Goal: Task Accomplishment & Management: Use online tool/utility

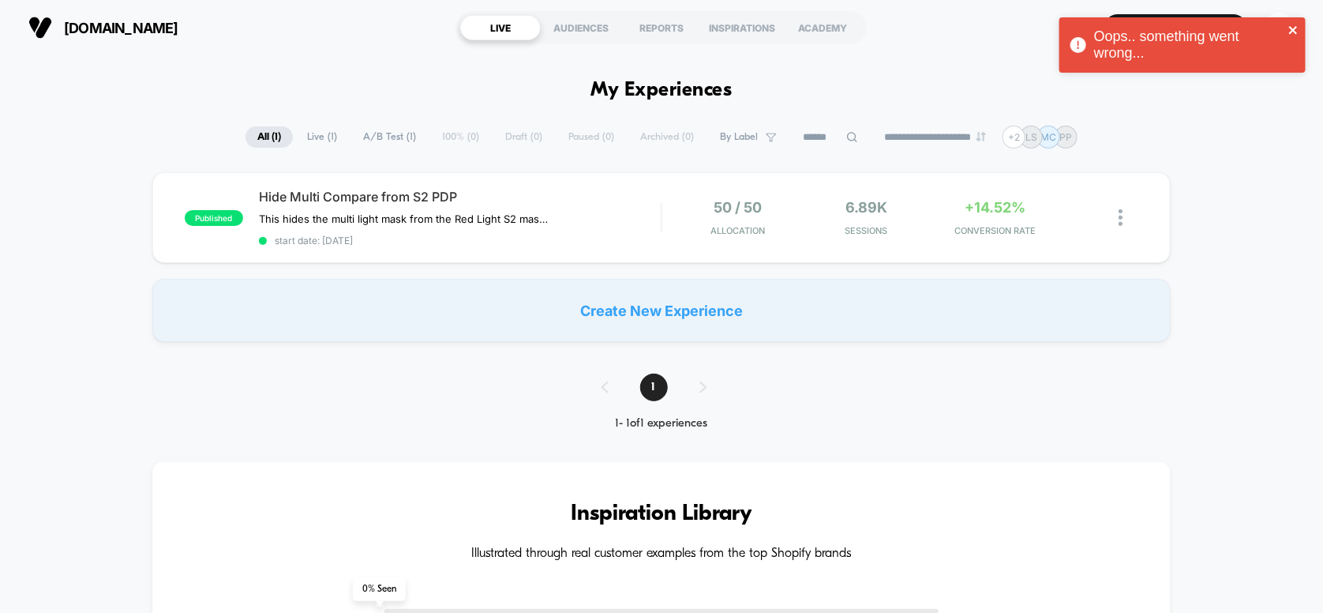
click at [1295, 24] on icon "close" at bounding box center [1294, 30] width 11 height 13
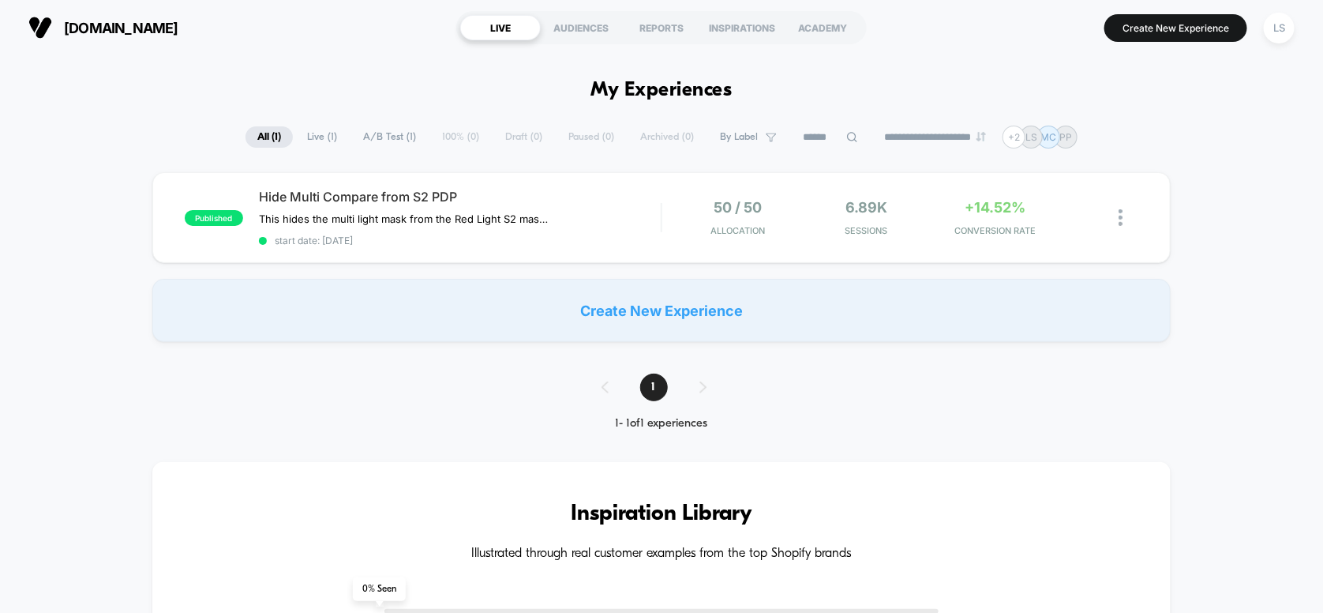
click at [1282, 29] on div "Oops.. something went wrong..." at bounding box center [1183, 48] width 253 height 69
click at [1274, 23] on div "LS" at bounding box center [1279, 28] width 31 height 31
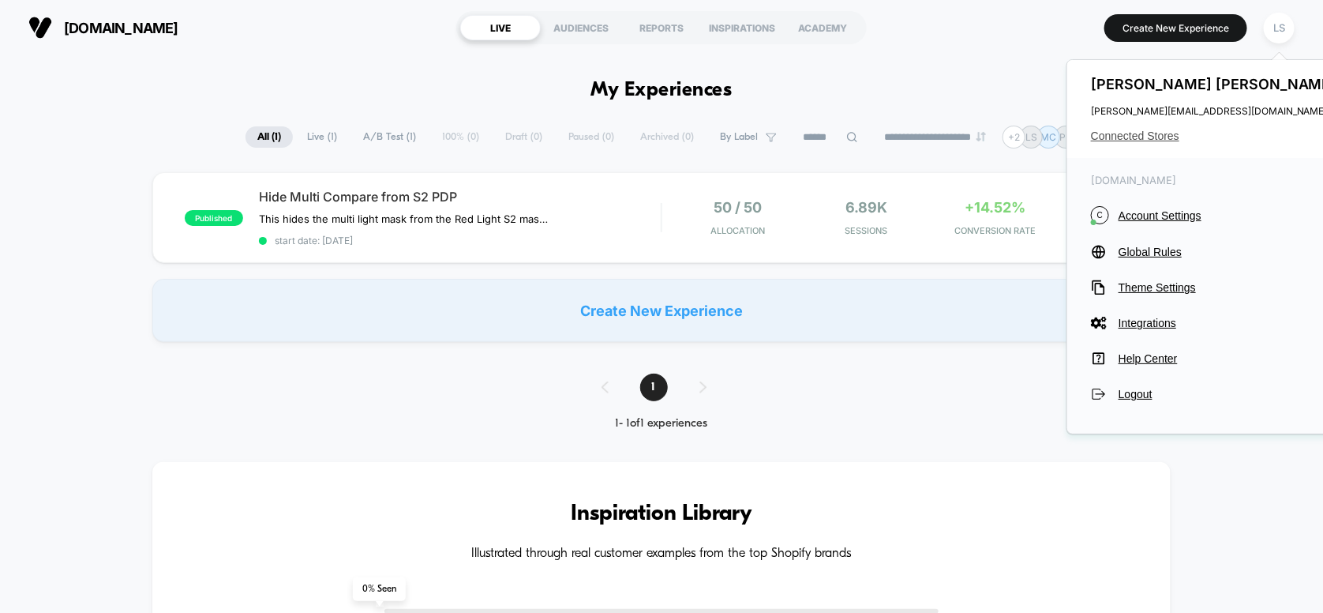
click at [1152, 136] on span "Connected Stores" at bounding box center [1216, 136] width 250 height 13
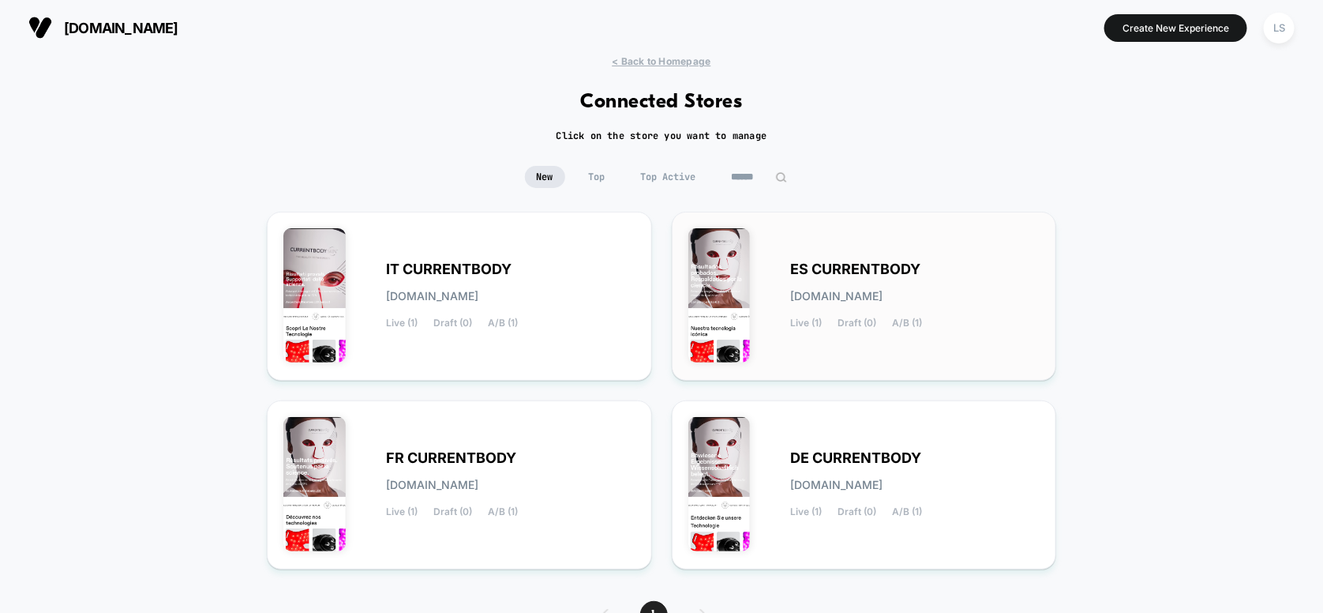
click at [891, 285] on div "ES CURRENTBODY [DOMAIN_NAME] Live (1) Draft (0) A/B (1)" at bounding box center [916, 296] width 250 height 65
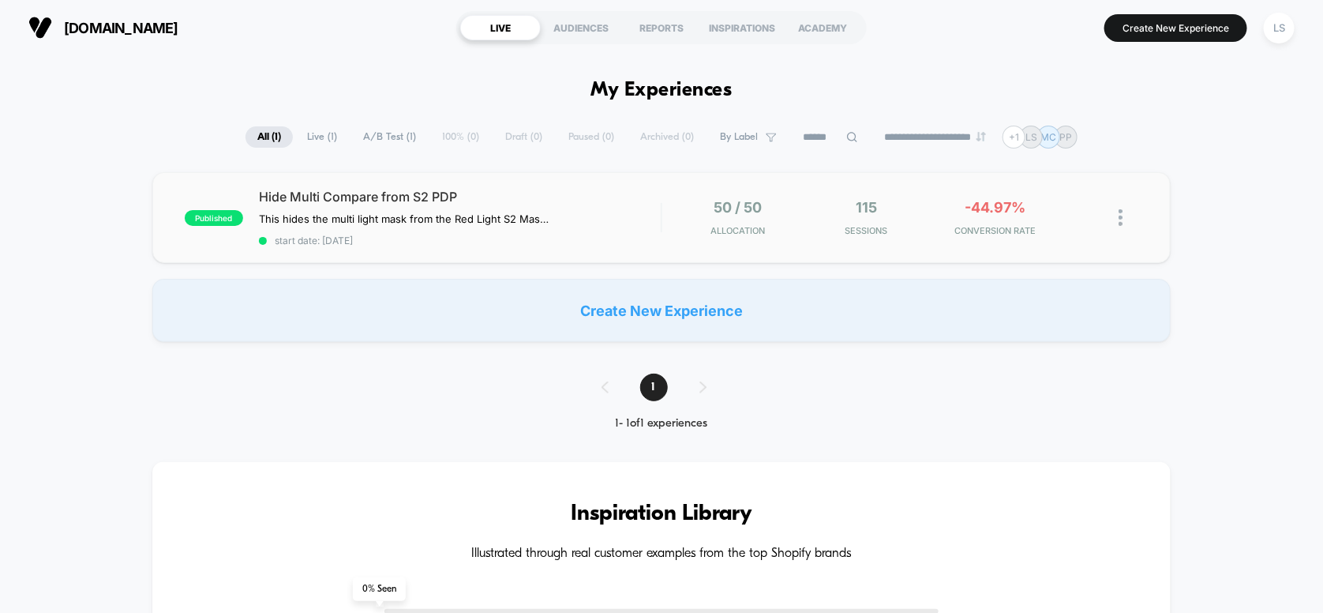
click at [529, 183] on div "published Hide Multi Compare from S2 PDP This hides the multi light mask from t…" at bounding box center [661, 217] width 1019 height 91
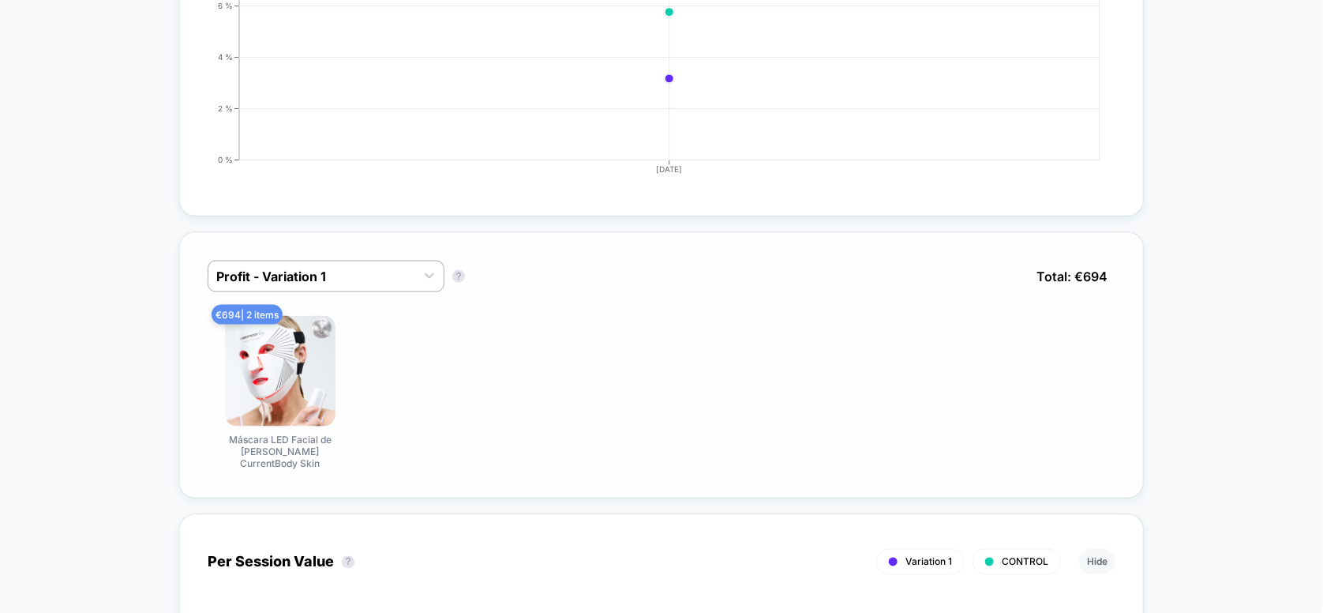
scroll to position [868, 0]
click at [372, 272] on div at bounding box center [311, 274] width 191 height 19
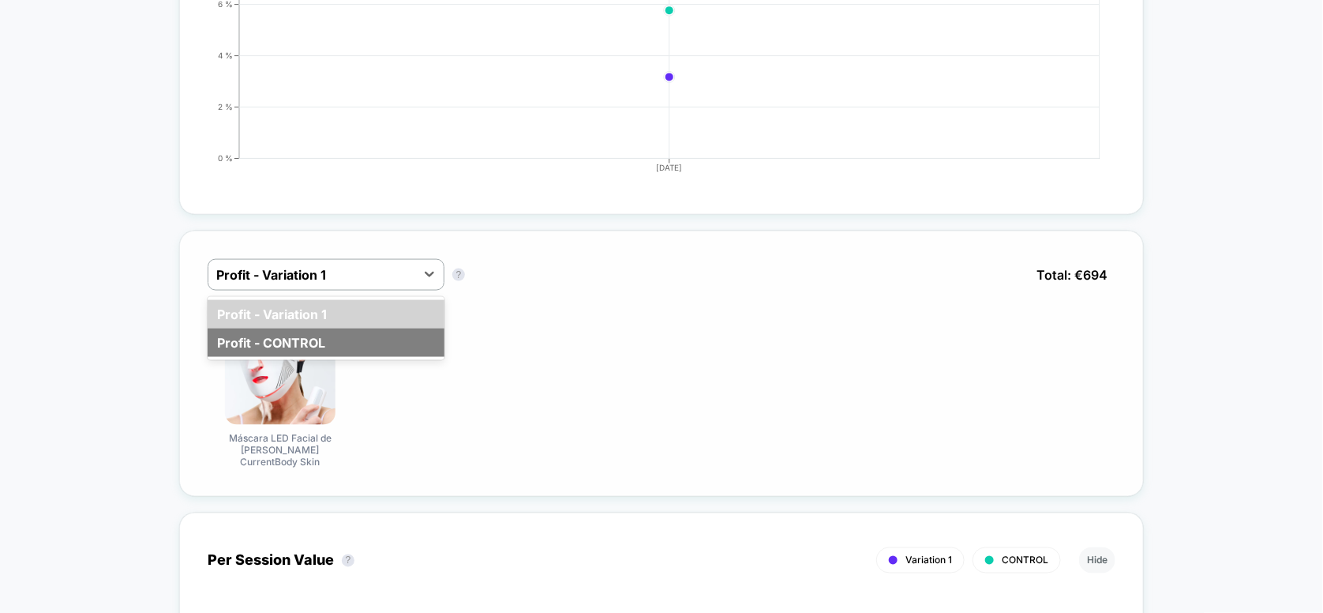
click at [355, 345] on div "Profit - CONTROL" at bounding box center [326, 342] width 237 height 28
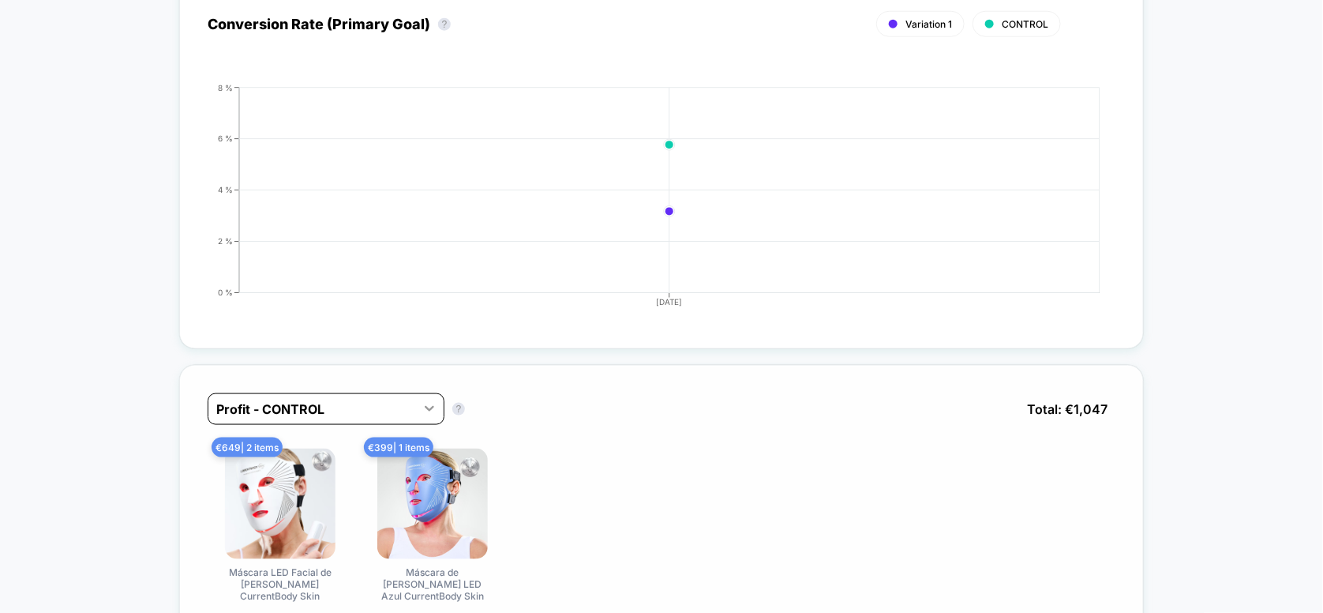
scroll to position [474, 0]
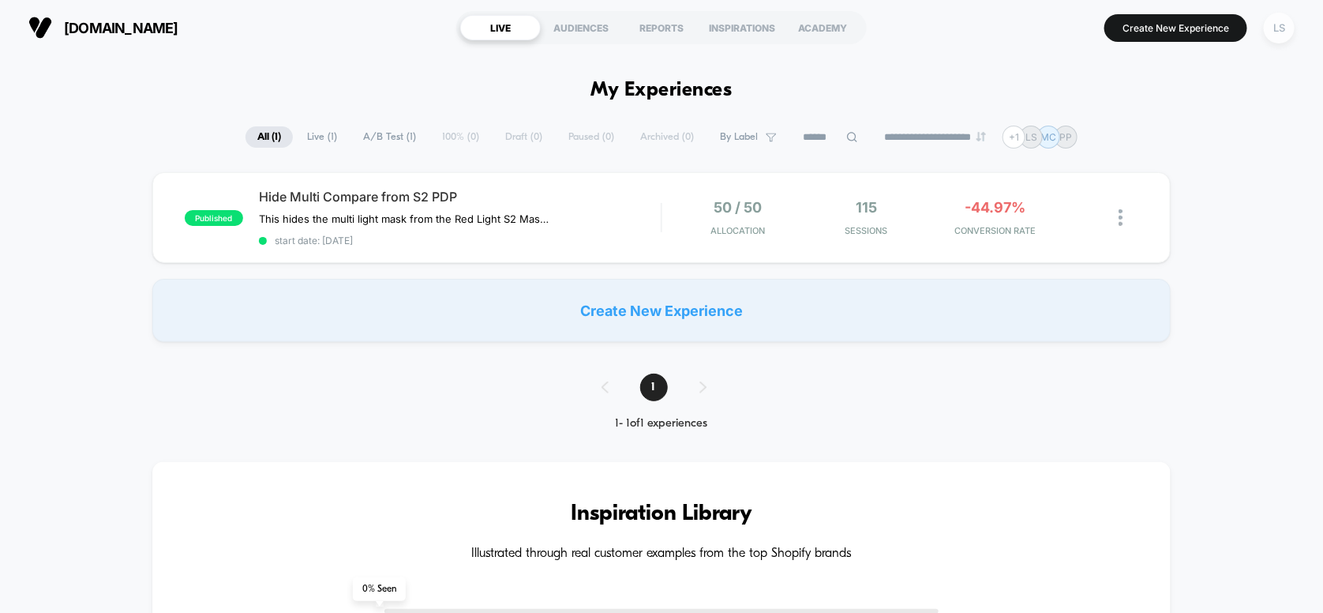
click at [1276, 29] on div "LS" at bounding box center [1279, 28] width 31 height 31
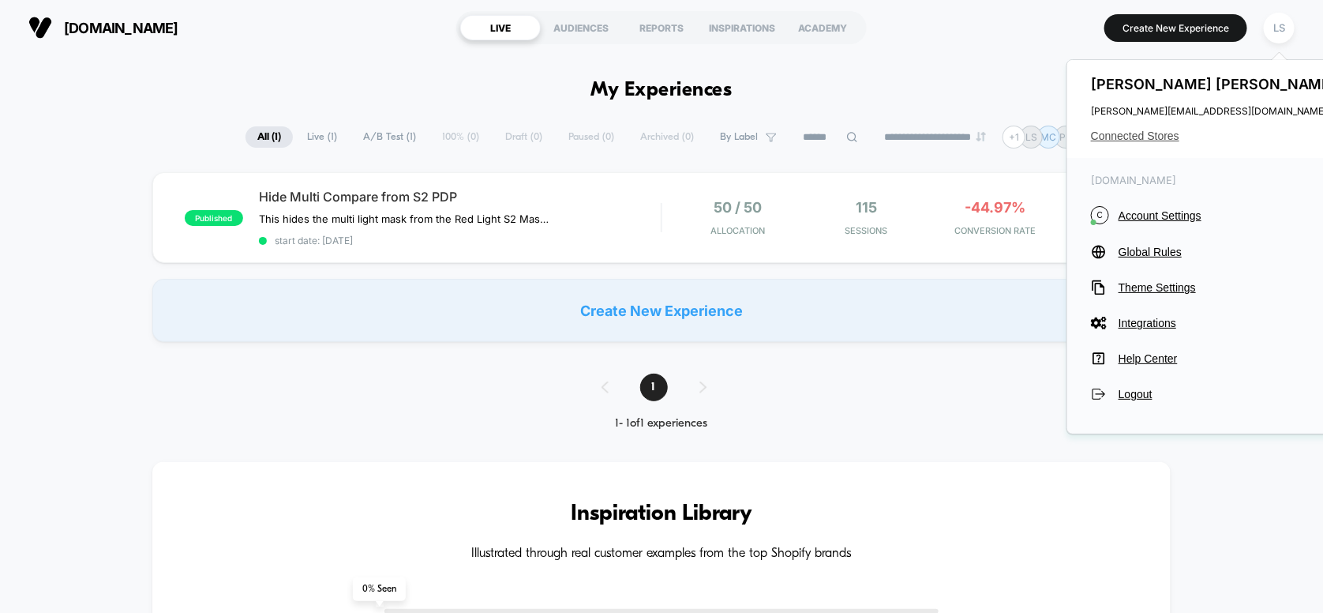
click at [1165, 136] on span "Connected Stores" at bounding box center [1216, 136] width 250 height 13
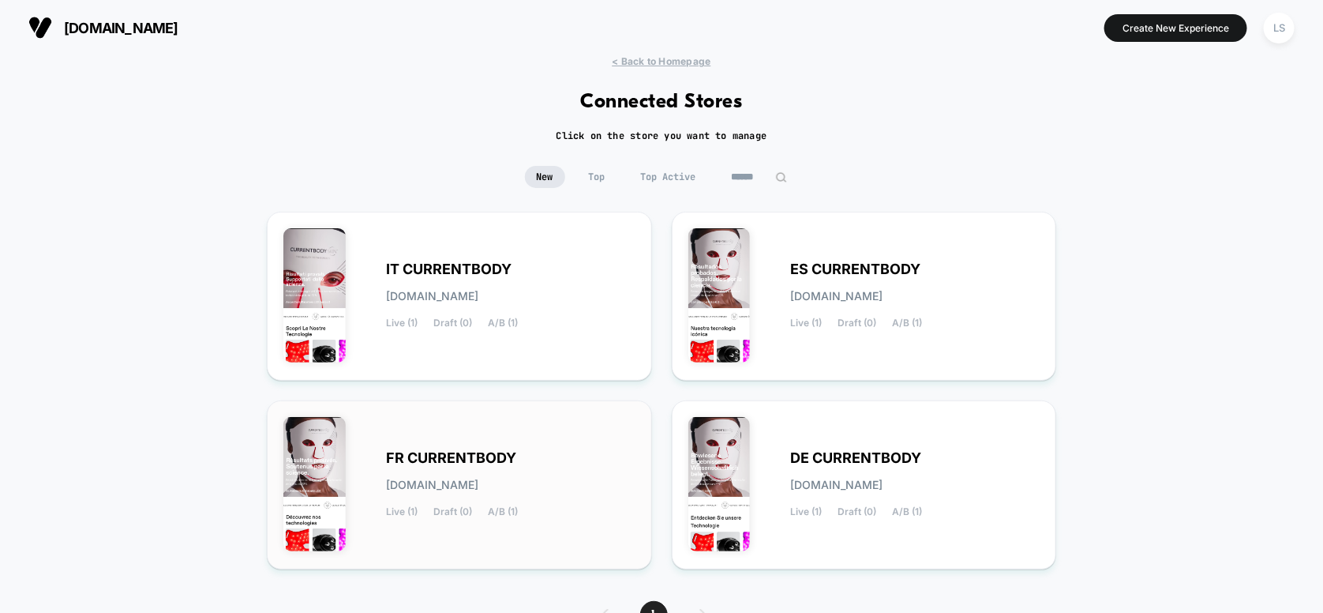
click at [499, 432] on div "FR CURRENTBODY [DOMAIN_NAME] Live (1) Draft (0) A/B (1)" at bounding box center [459, 485] width 352 height 136
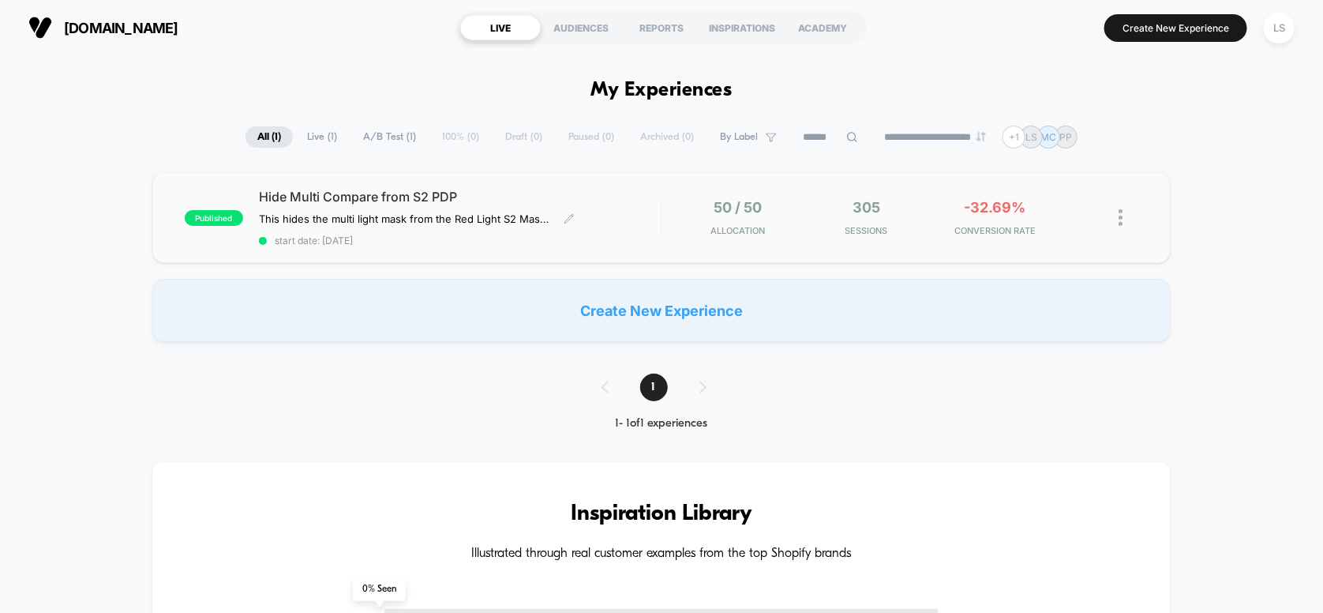
click at [441, 208] on div "Hide Multi Compare from S2 PDP This hides the multi light mask from the Red Lig…" at bounding box center [460, 218] width 403 height 58
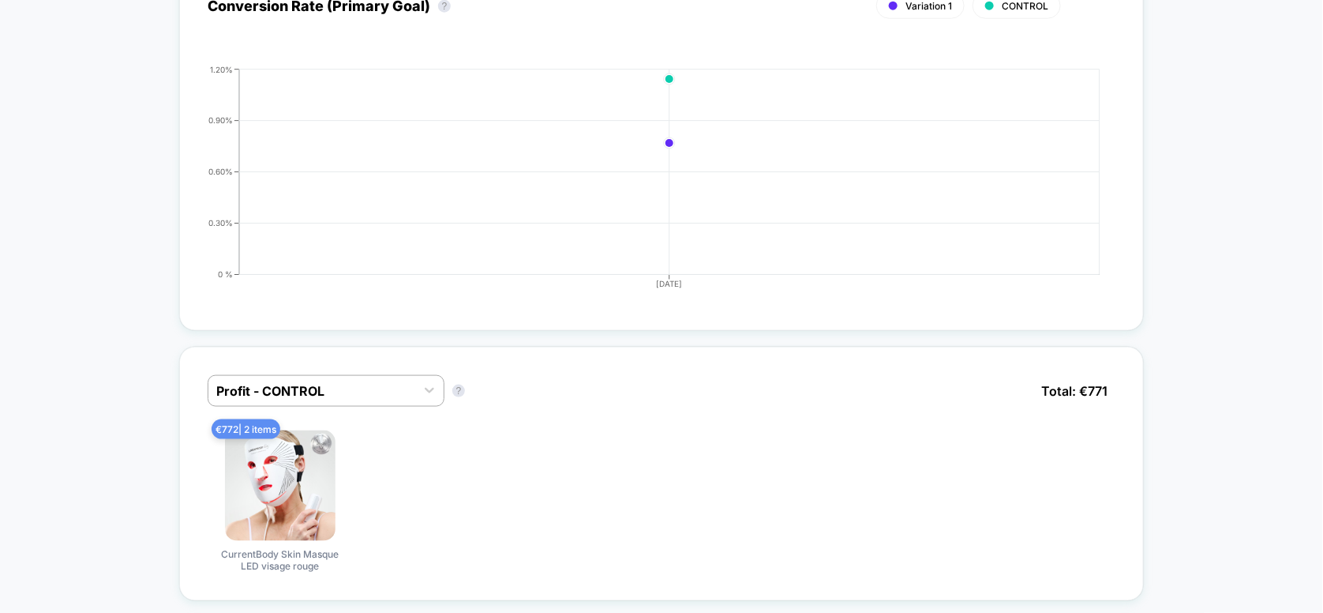
scroll to position [790, 0]
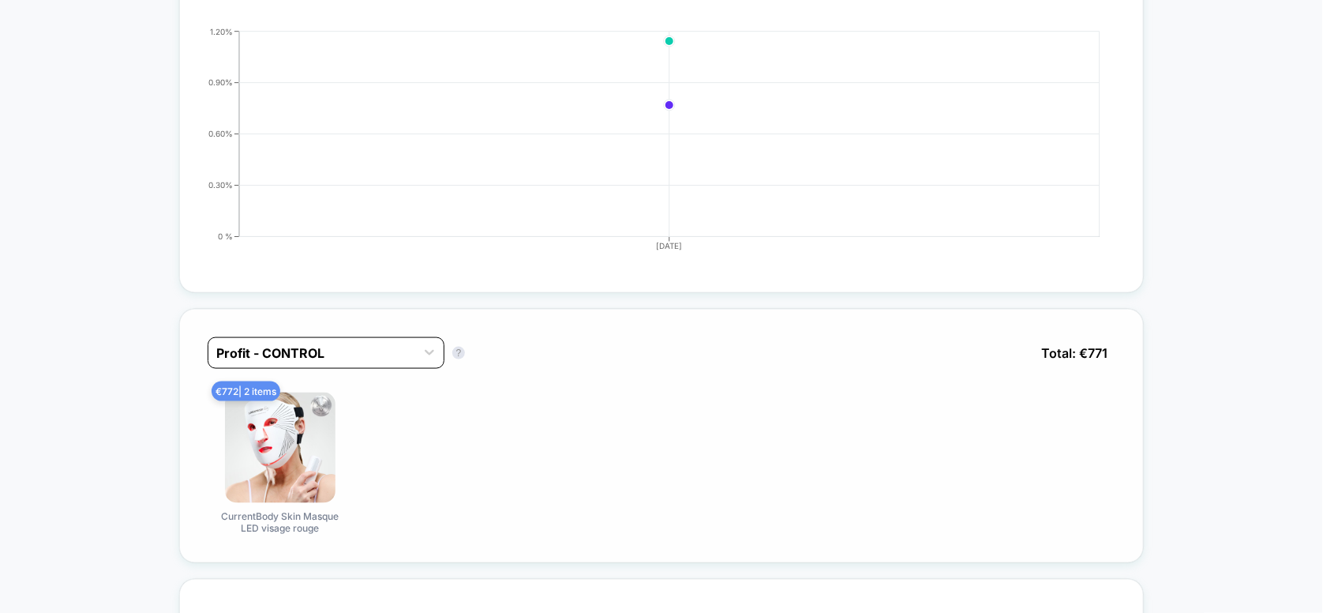
click at [335, 358] on div at bounding box center [311, 352] width 191 height 19
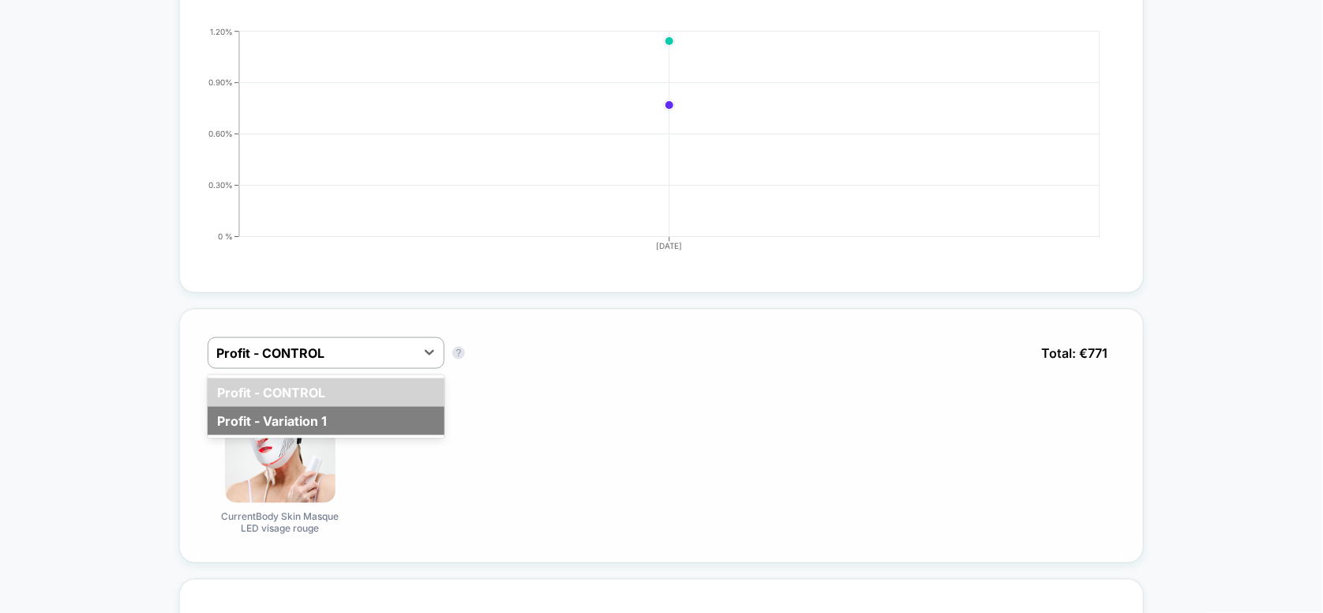
click at [317, 419] on div "Profit - Variation 1" at bounding box center [326, 421] width 237 height 28
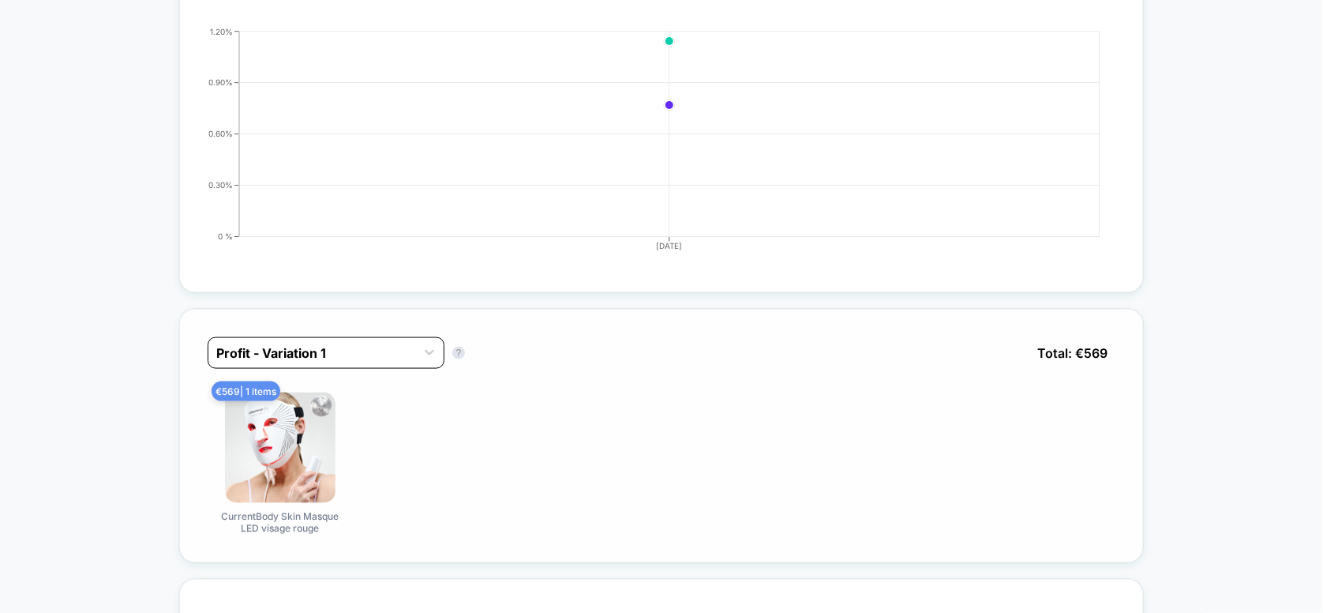
click at [351, 354] on div at bounding box center [311, 352] width 191 height 19
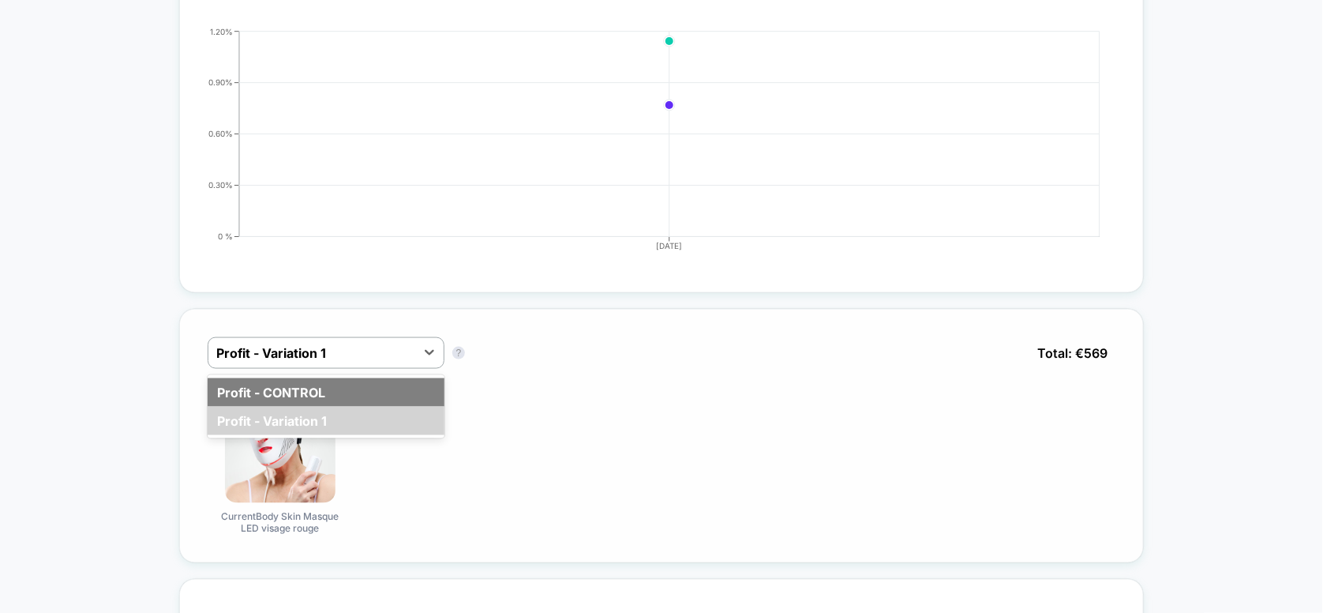
click at [325, 395] on div "Profit - CONTROL" at bounding box center [326, 392] width 237 height 28
